Goal: Information Seeking & Learning: Learn about a topic

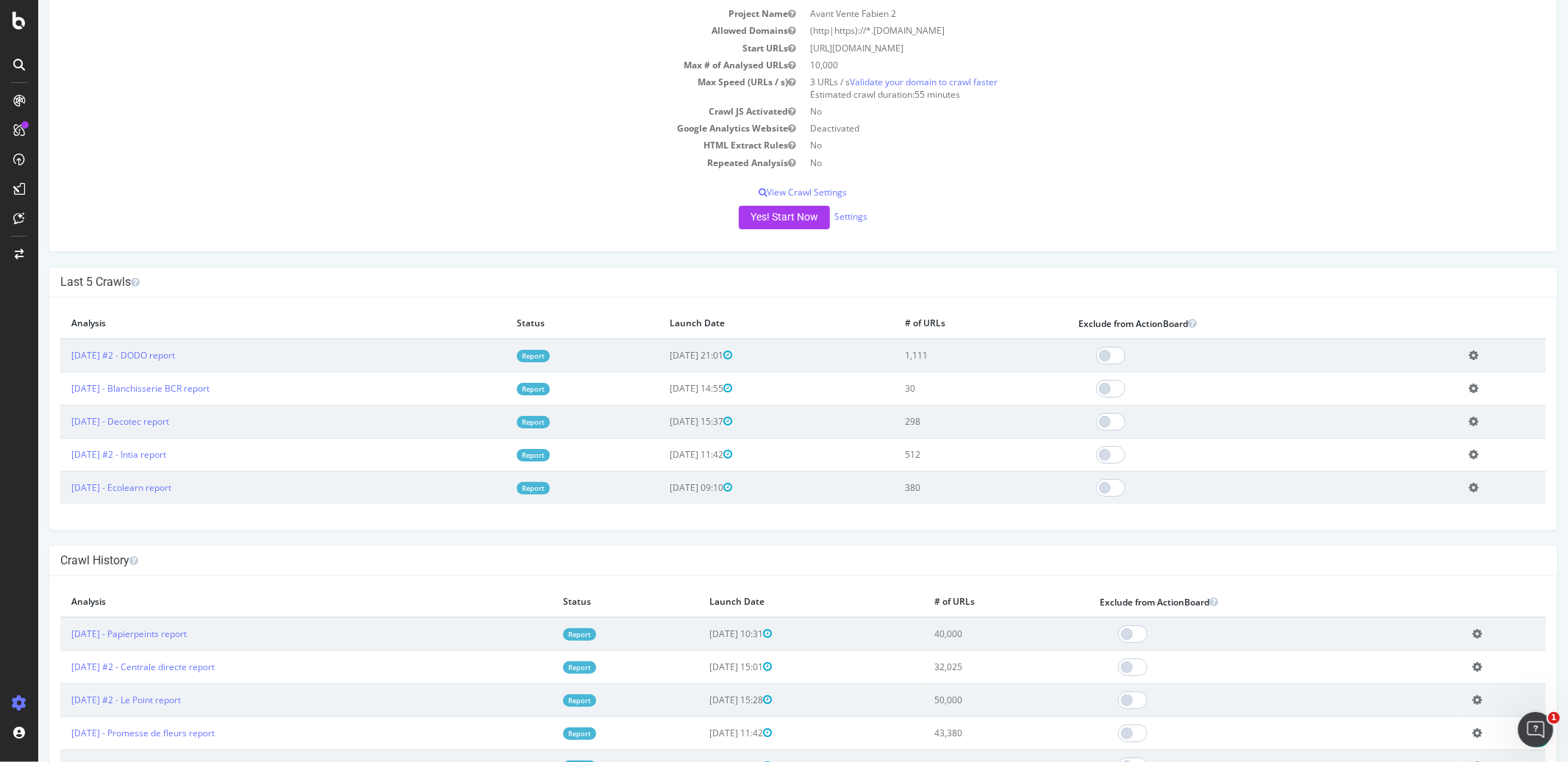
scroll to position [230, 0]
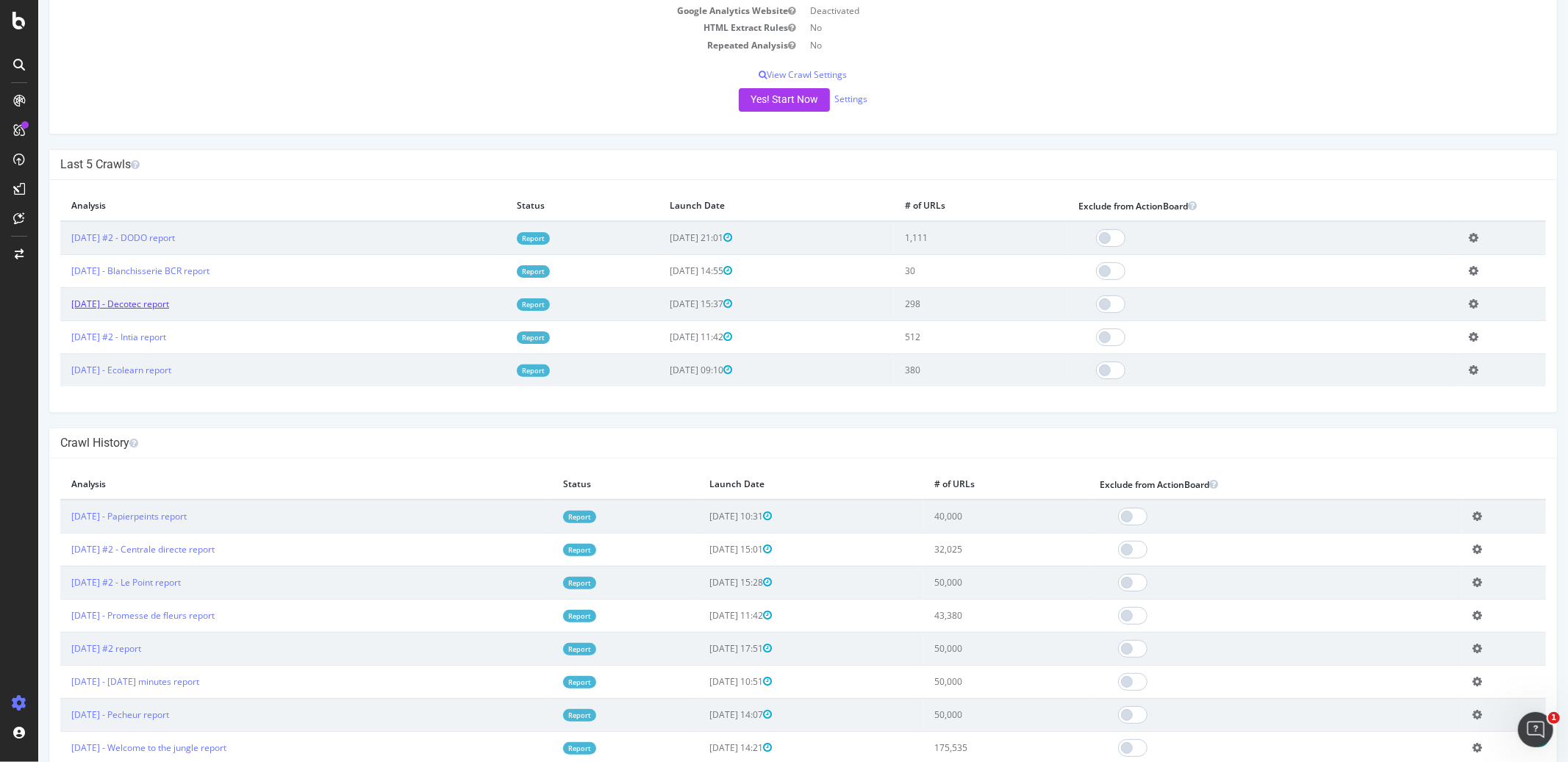
click at [162, 300] on link "2025 Sep. 23rd - Decotec report" at bounding box center [119, 303] width 97 height 13
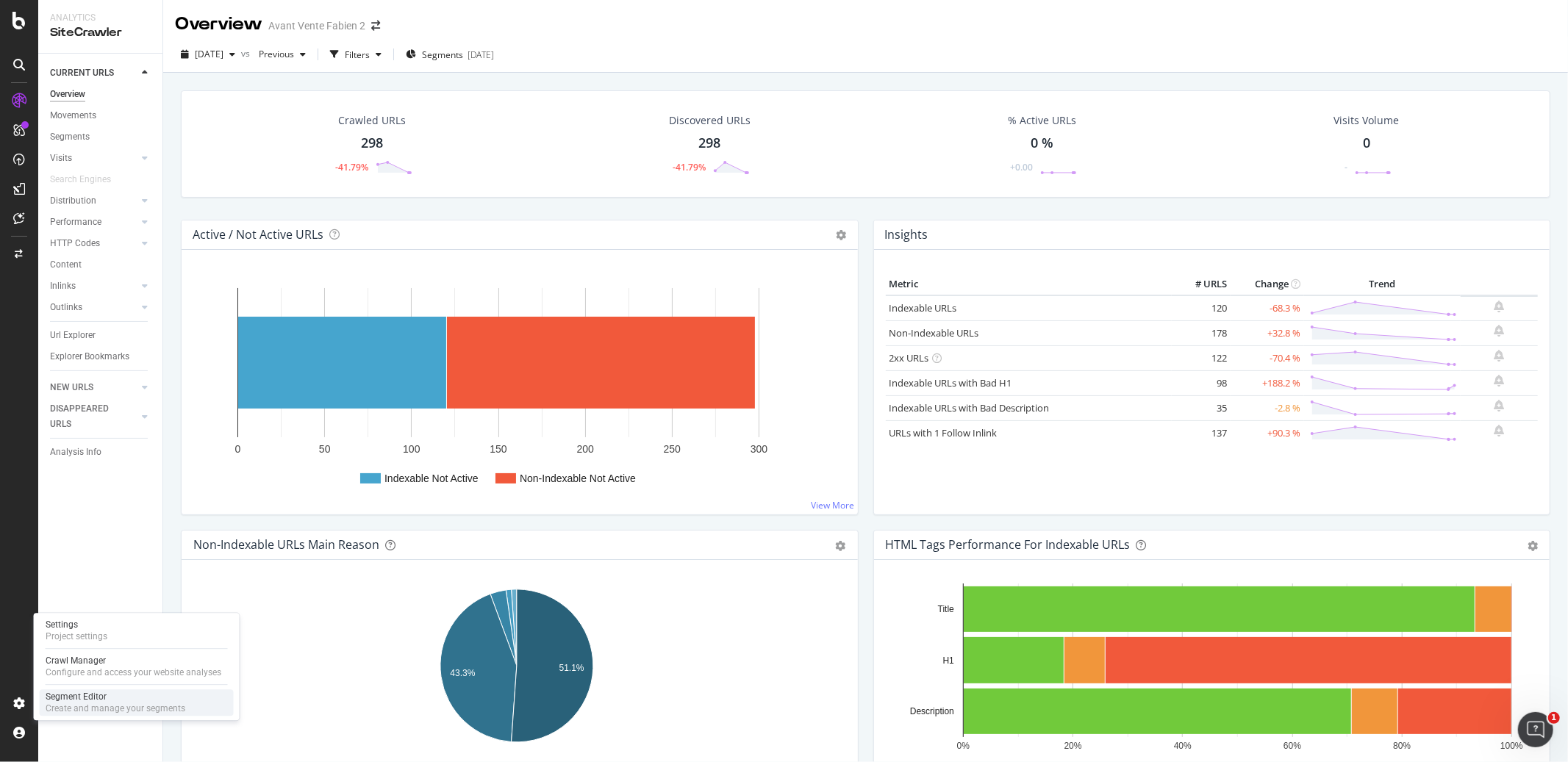
click at [75, 700] on div "Segment Editor" at bounding box center [115, 697] width 139 height 12
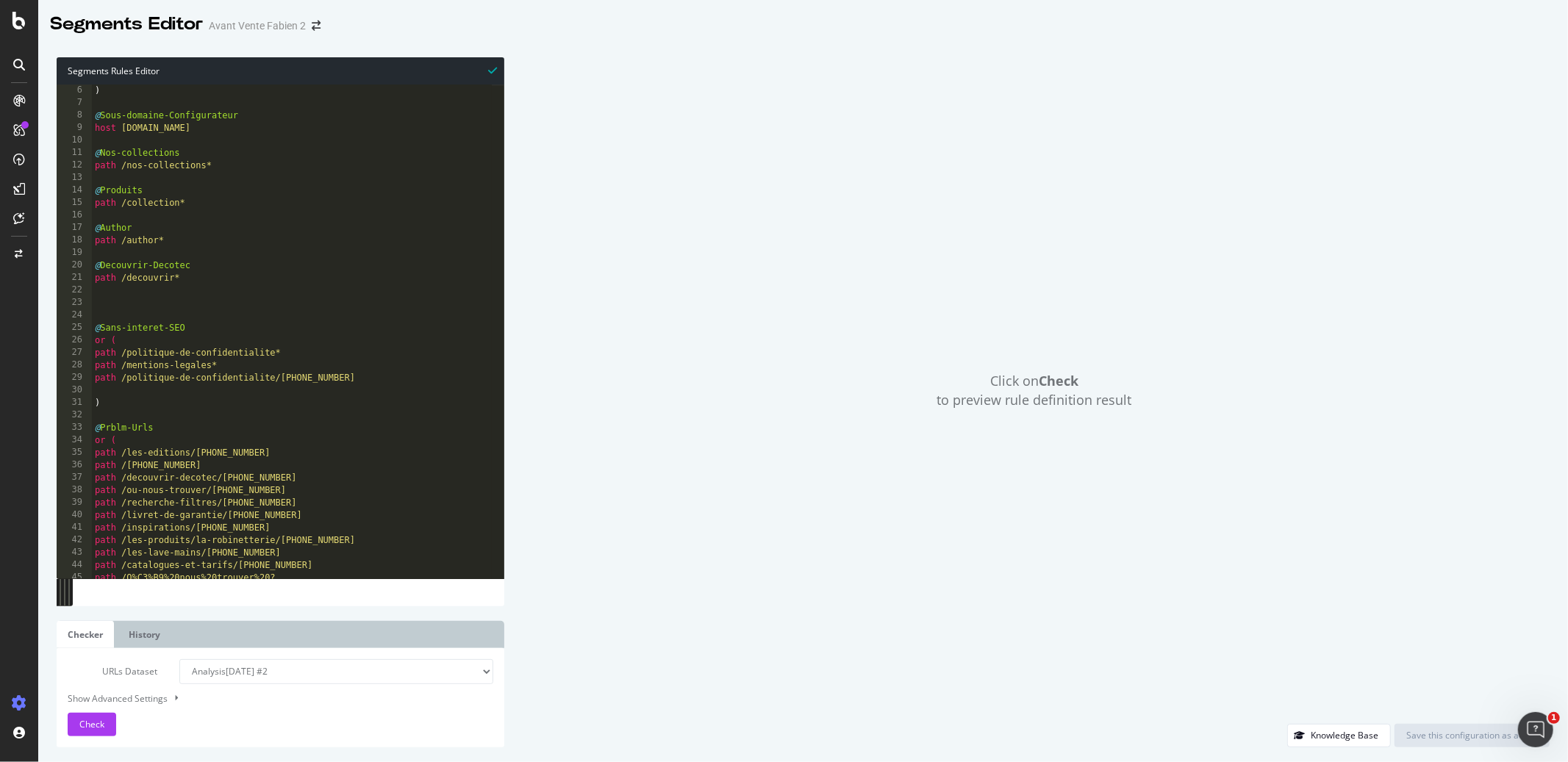
scroll to position [104, 0]
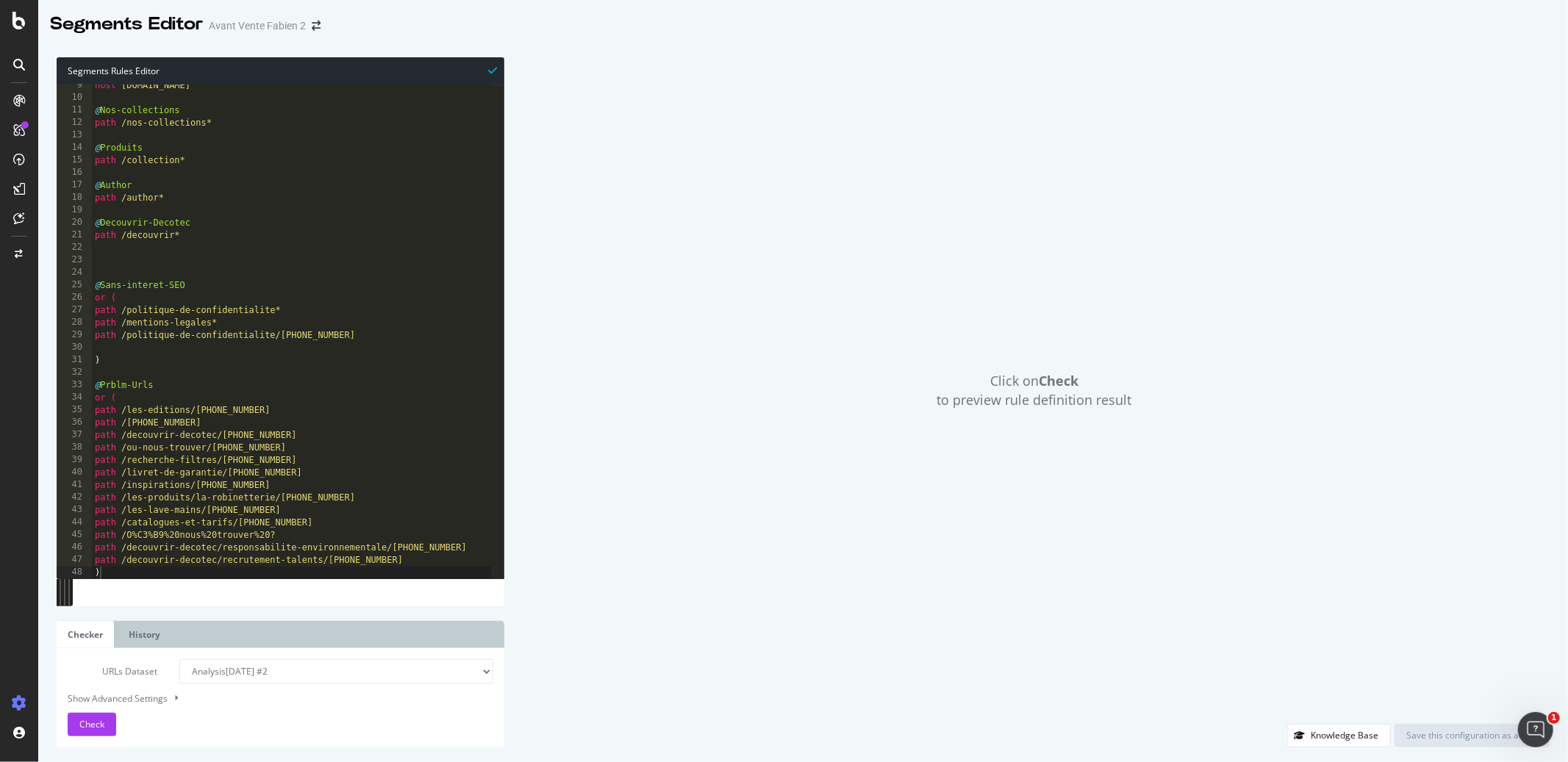
click at [197, 671] on select "Analysis 2025 Sep. 24th #2 Analysis 2025 Sep. 24th Analysis 2025 Sep. 23rd Anal…" at bounding box center [336, 671] width 314 height 25
select select "analysis:20250923"
click at [179, 660] on select "Analysis 2025 Sep. 24th #2 Analysis 2025 Sep. 24th Analysis 2025 Sep. 23rd Anal…" at bounding box center [336, 671] width 314 height 25
click at [102, 722] on span "Check" at bounding box center [91, 724] width 25 height 13
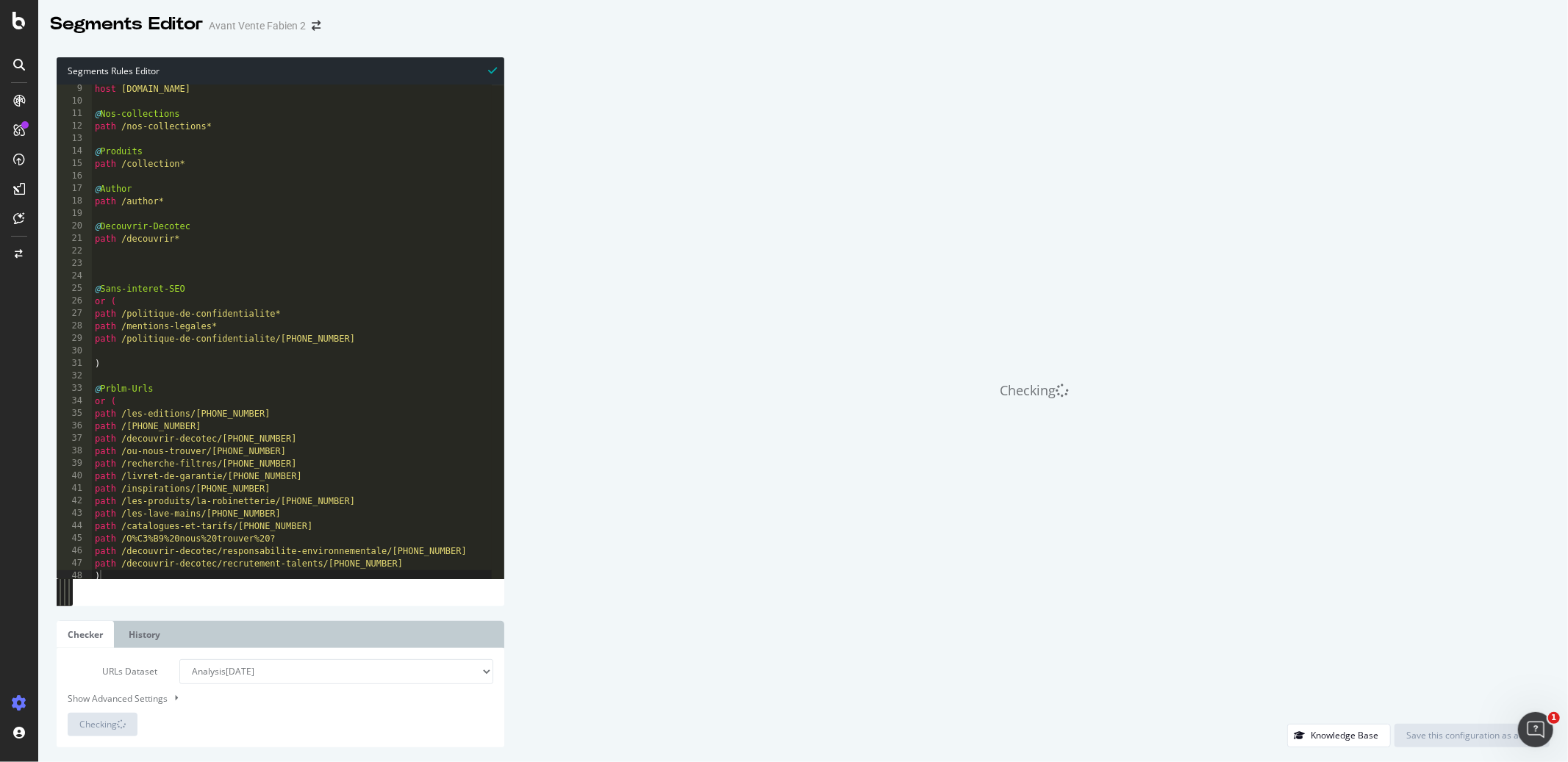
type textarea "path /politique-de-confidentialite/+33243935387"
click at [247, 339] on div "host configurateur.decotec.fr @ Nos-collections path /nos-collections* @ Produi…" at bounding box center [291, 343] width 400 height 520
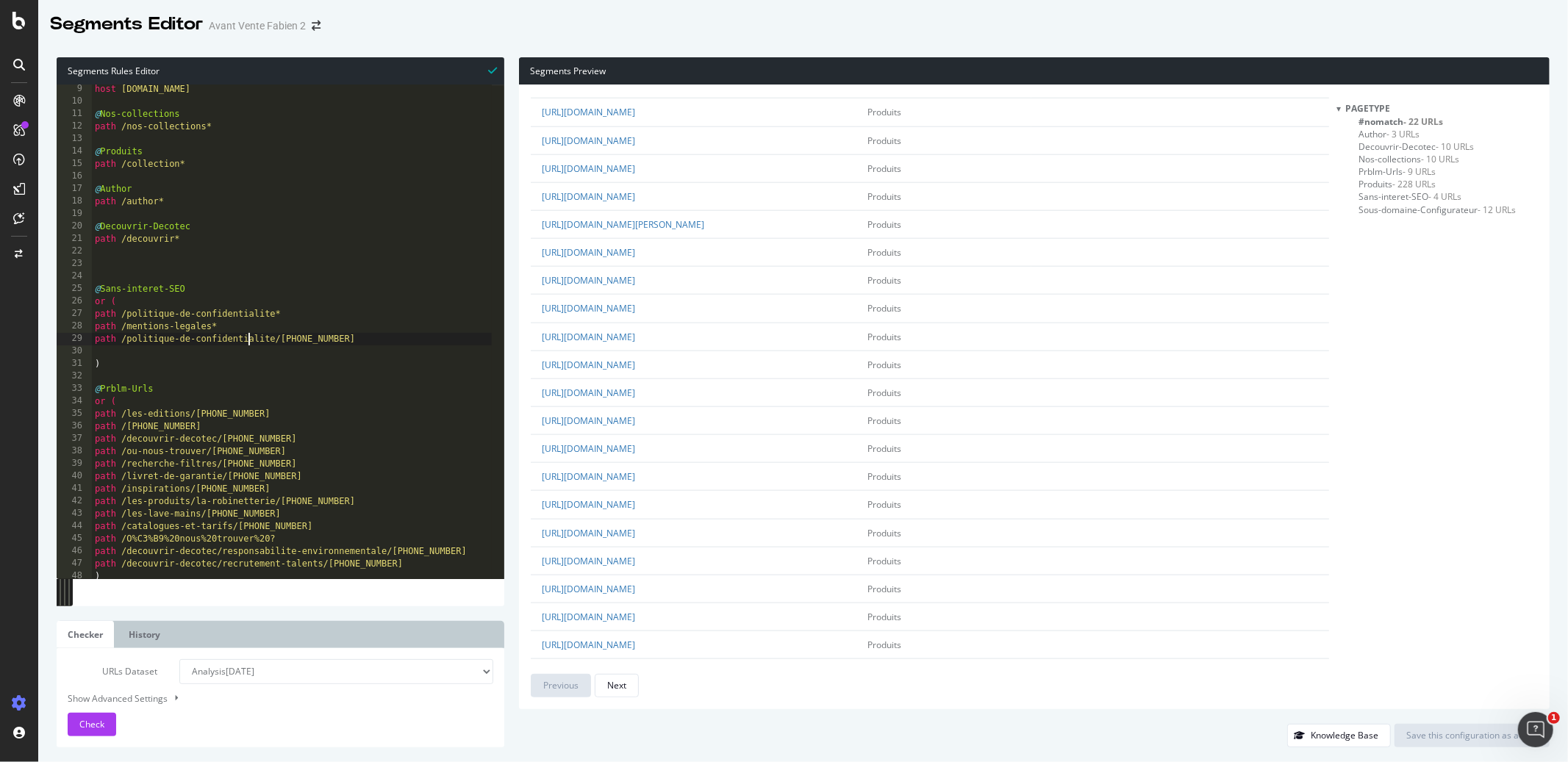
scroll to position [2287, 0]
click at [622, 692] on div "Next" at bounding box center [616, 685] width 19 height 13
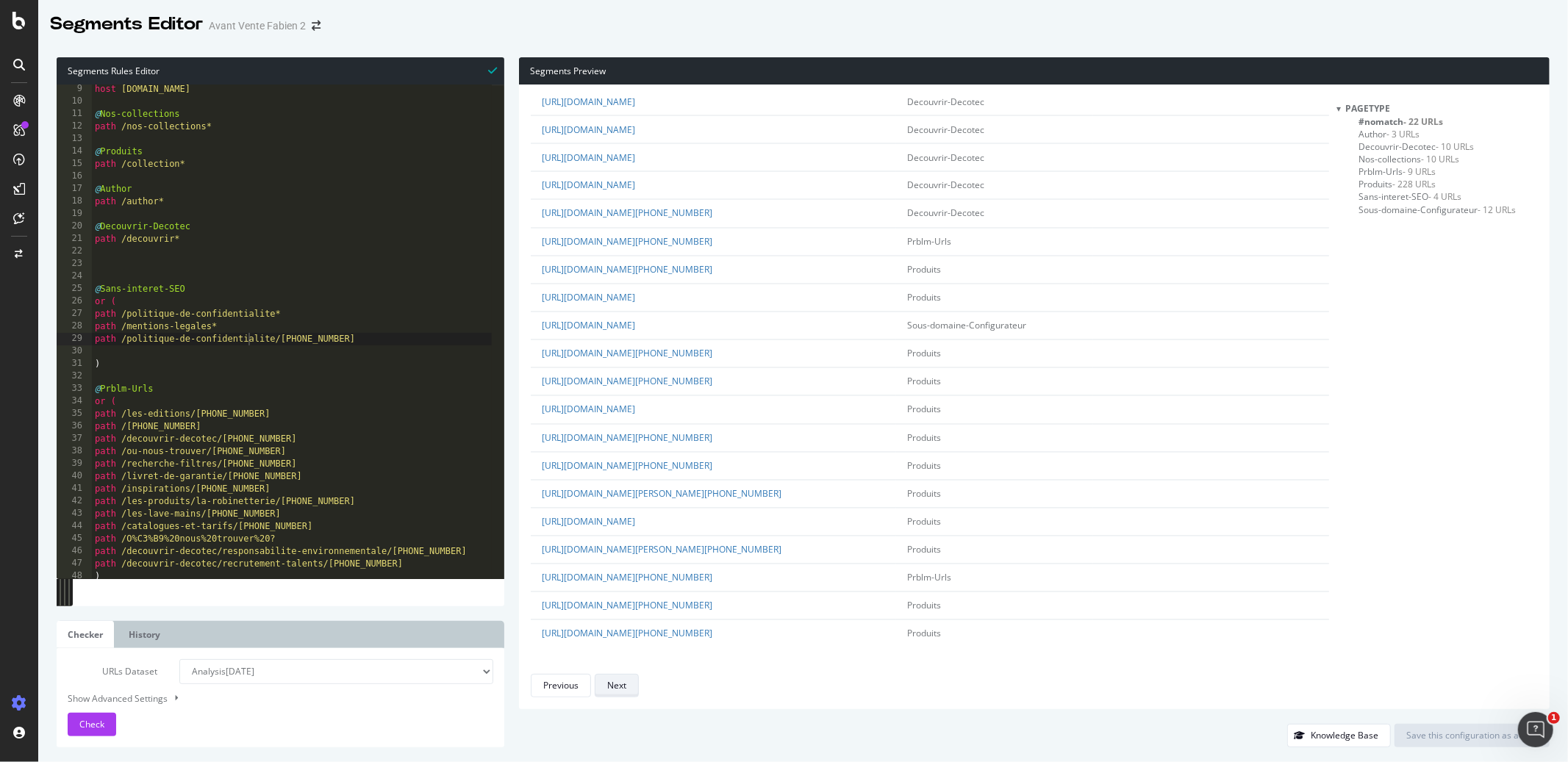
scroll to position [0, 0]
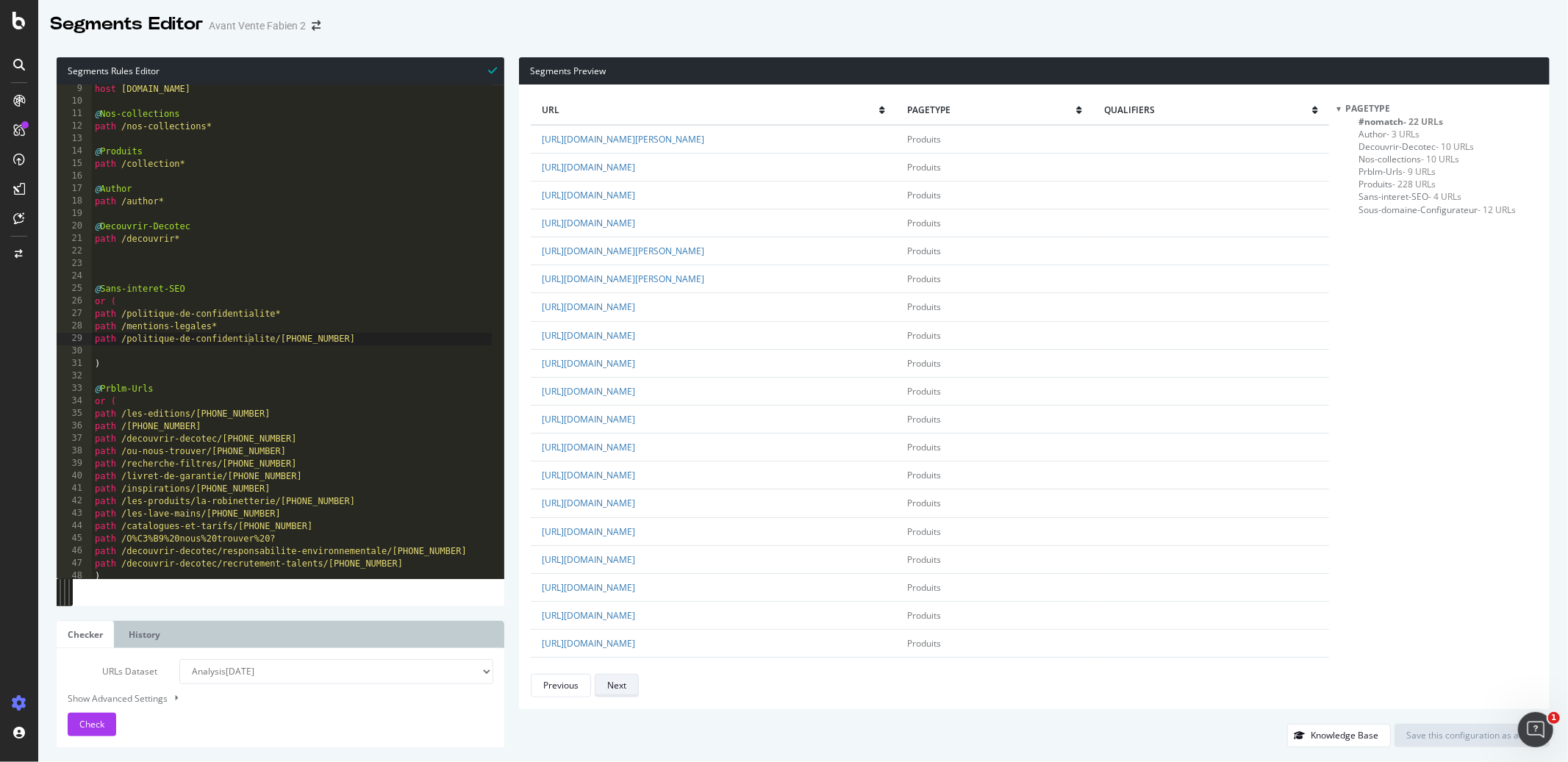
click at [621, 686] on div "Next" at bounding box center [616, 685] width 19 height 13
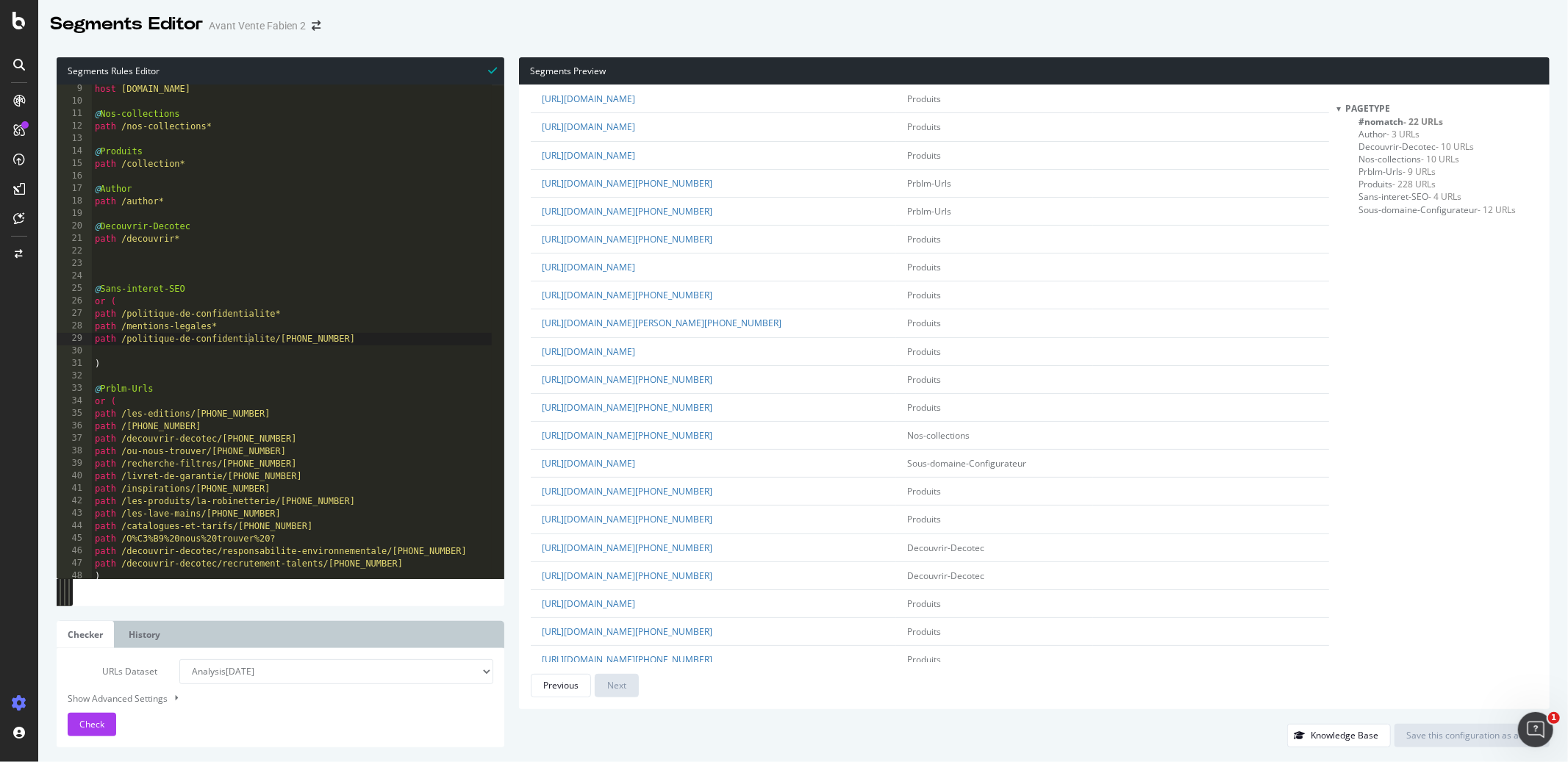
scroll to position [179, 0]
click at [712, 247] on link "https://decotec.fr/collections/plan-vasque-equinoxe/+33243935387" at bounding box center [626, 241] width 170 height 13
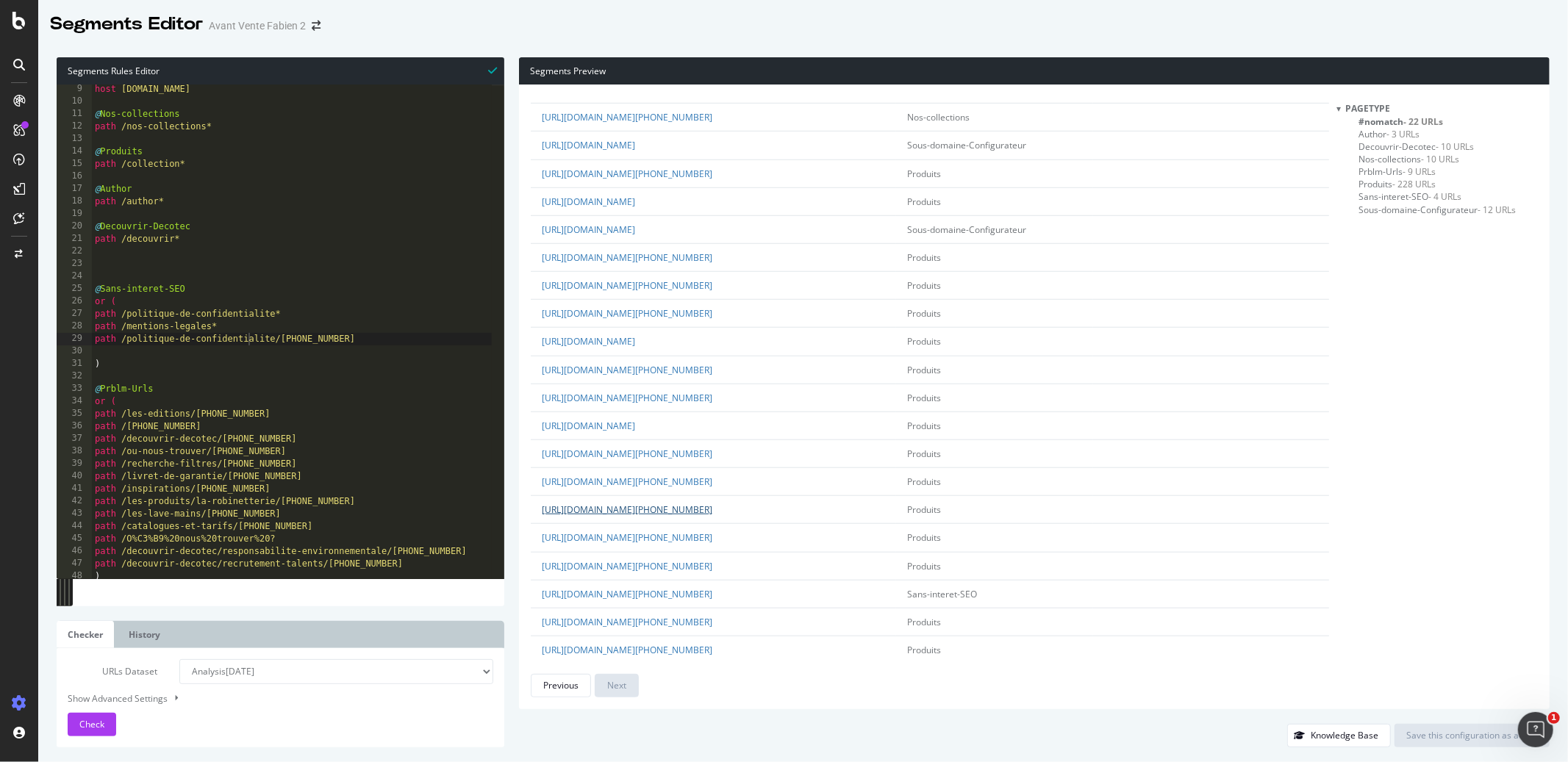
click at [712, 516] on link "https://decotec.fr/collections/cuba-l60-a-poser-i-trop-plein/+33243935387" at bounding box center [626, 509] width 170 height 13
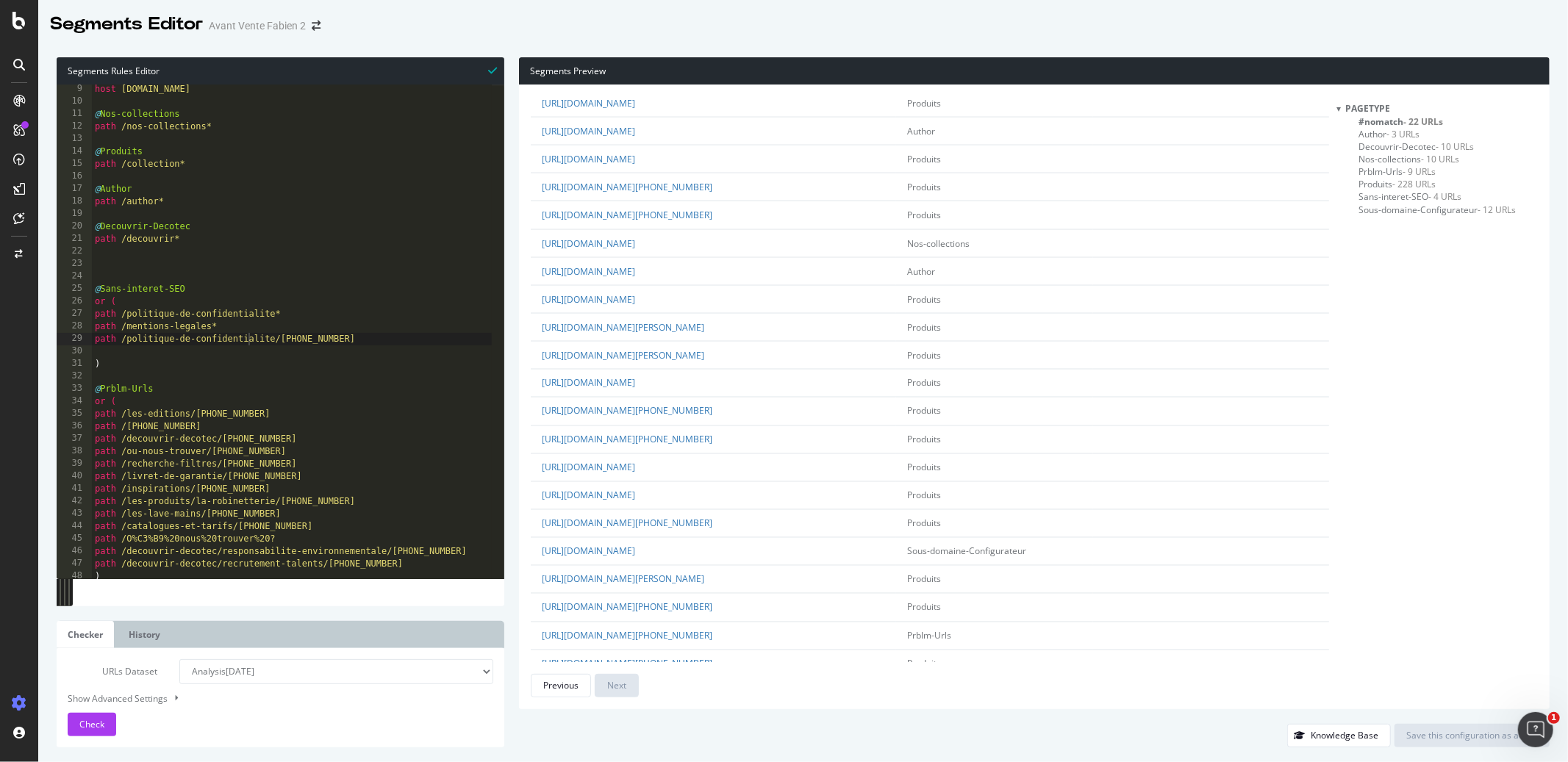
scroll to position [2230, 0]
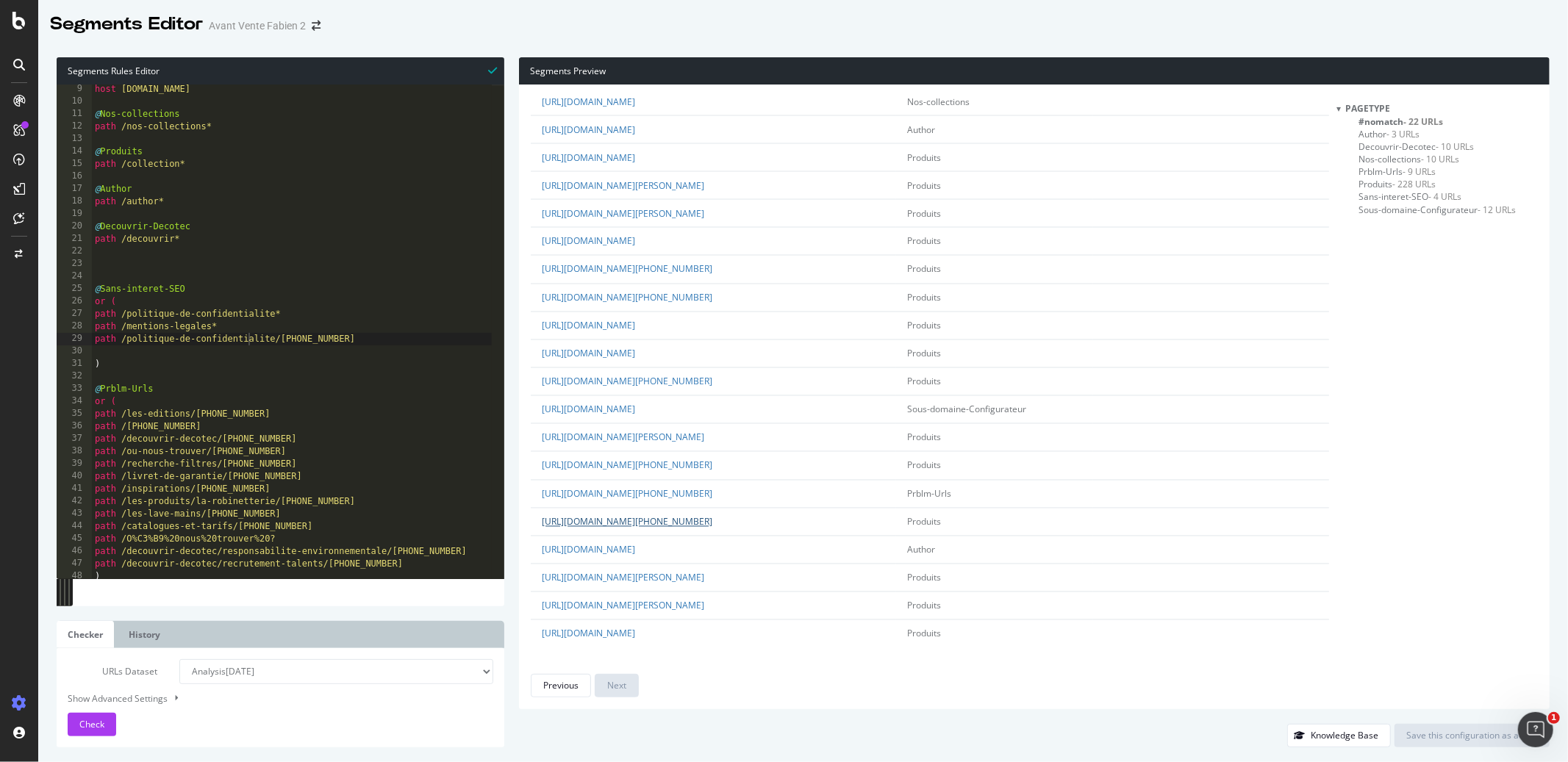
click at [712, 525] on link "https://decotec.fr/collections/porte-serviettes-mistral/+33243935387" at bounding box center [626, 522] width 170 height 13
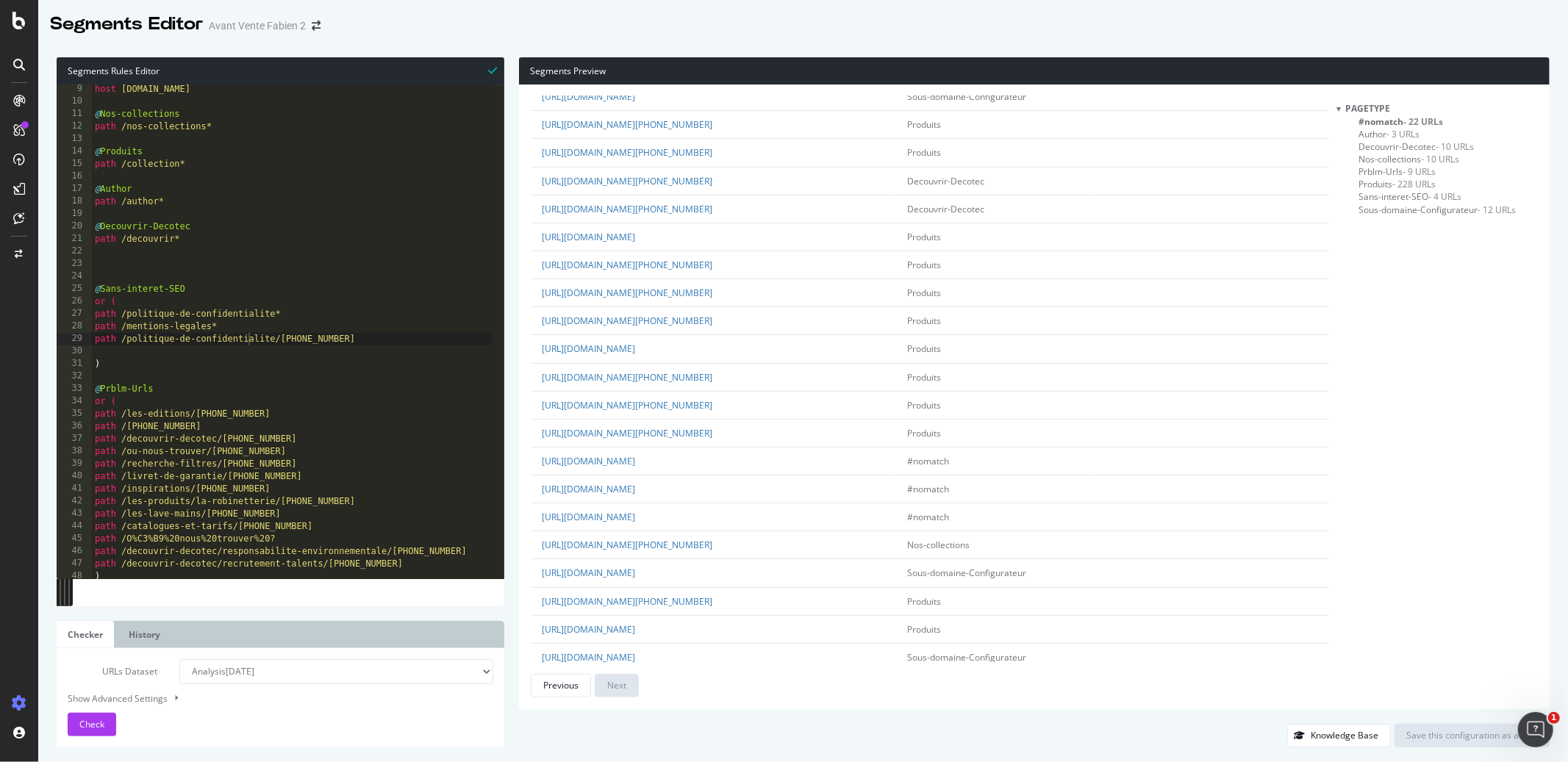
scroll to position [0, 0]
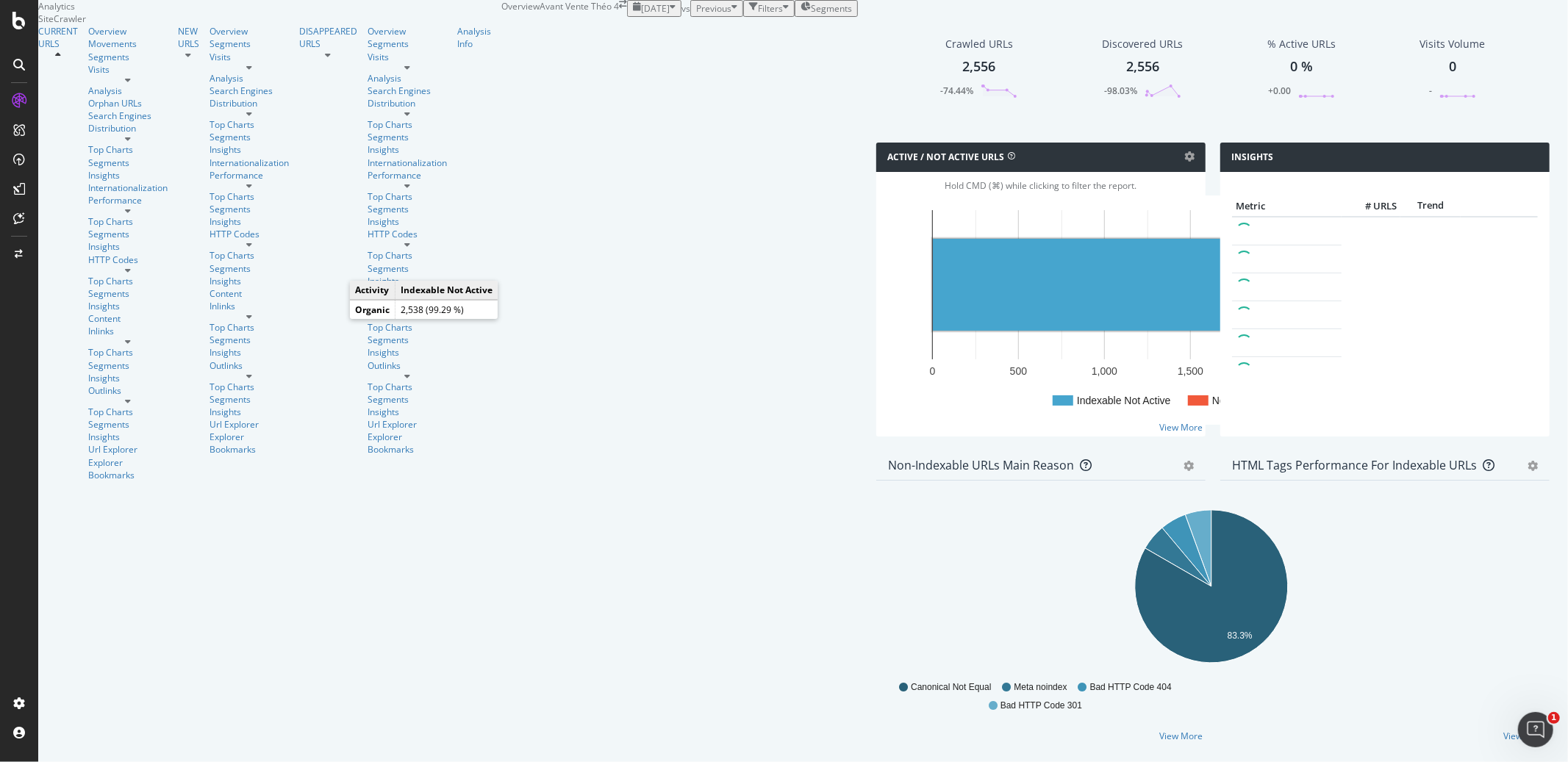
click at [933, 331] on rect "A chart." at bounding box center [1150, 285] width 436 height 92
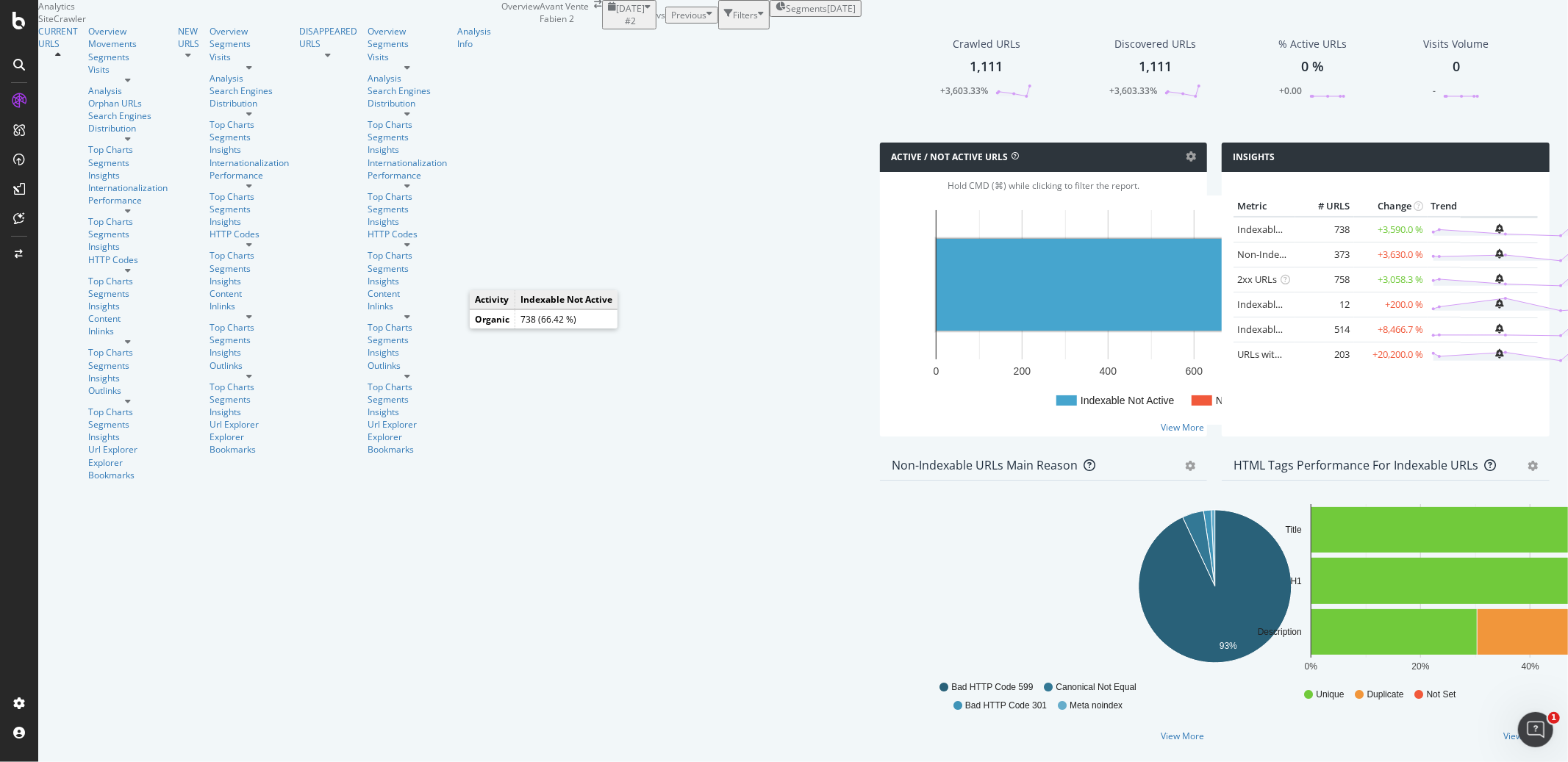
click at [937, 325] on rect "A chart." at bounding box center [1095, 285] width 317 height 92
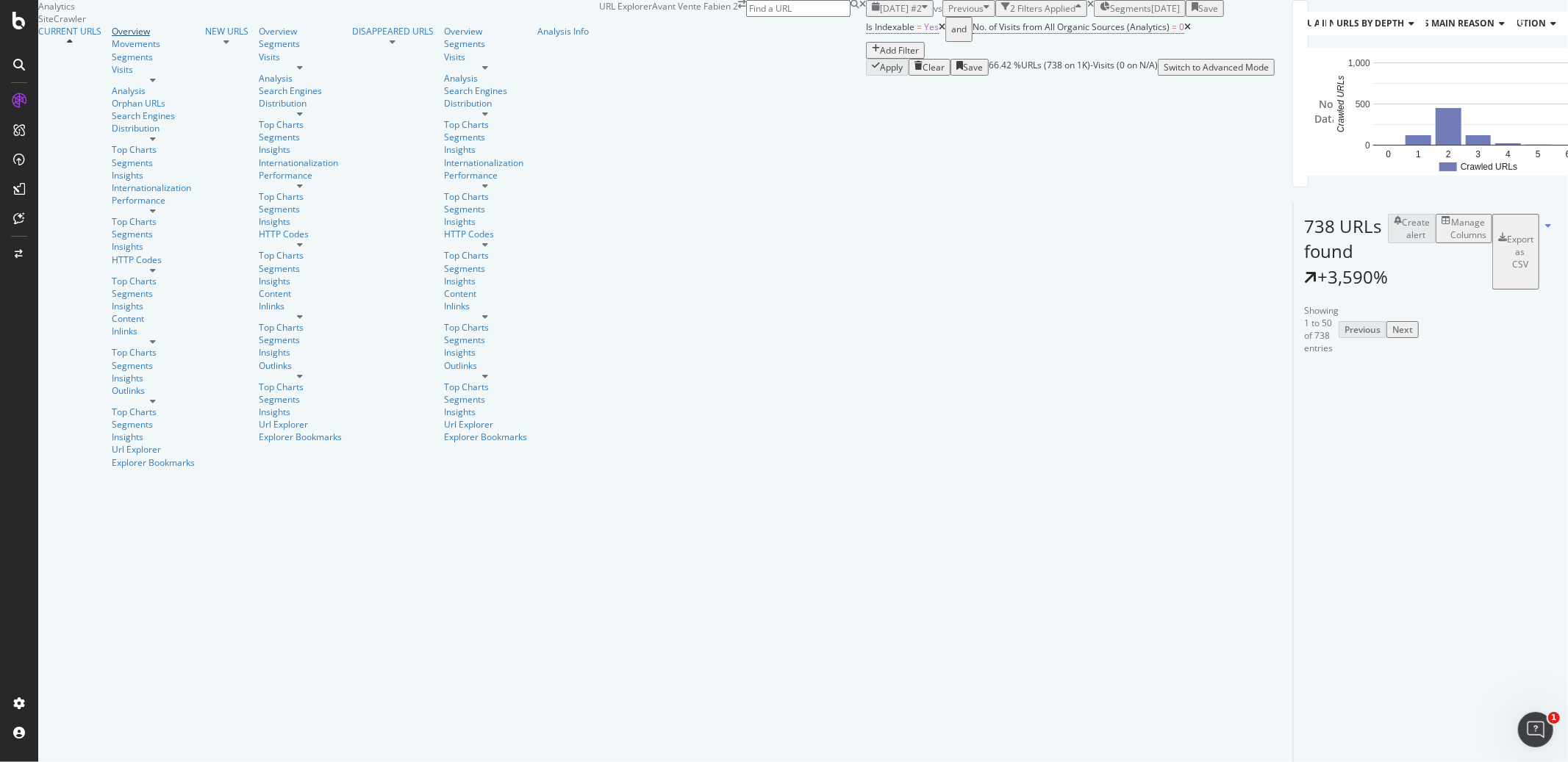
click at [111, 38] on div "Overview" at bounding box center [153, 31] width 84 height 13
